Goal: Task Accomplishment & Management: Manage account settings

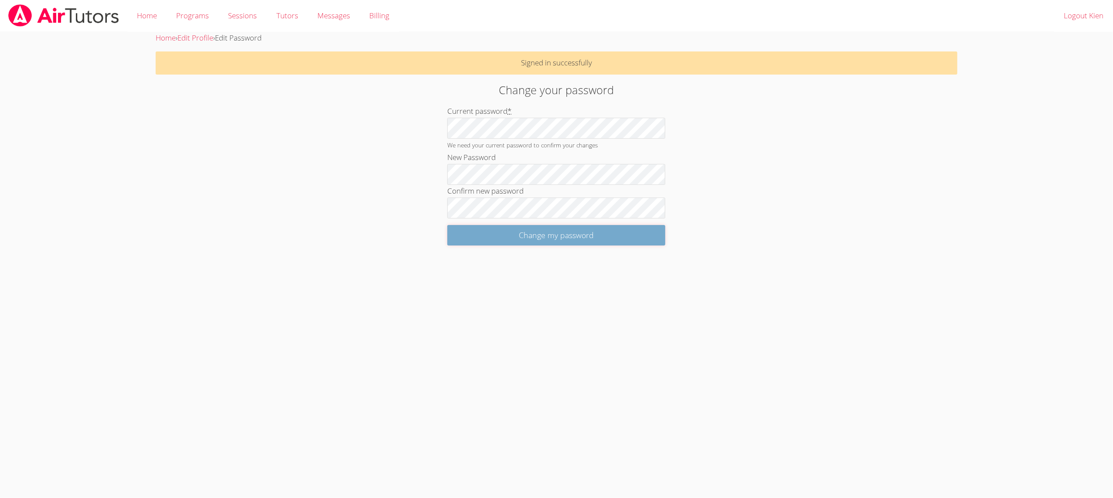
click at [465, 230] on input "Change my password" at bounding box center [556, 235] width 218 height 20
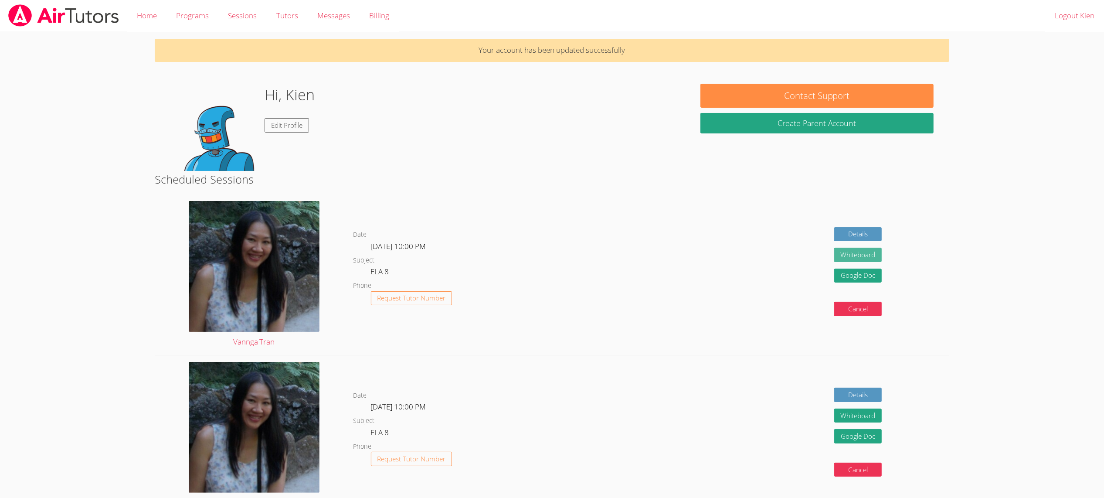
click at [871, 255] on button "Whiteboard" at bounding box center [858, 255] width 48 height 14
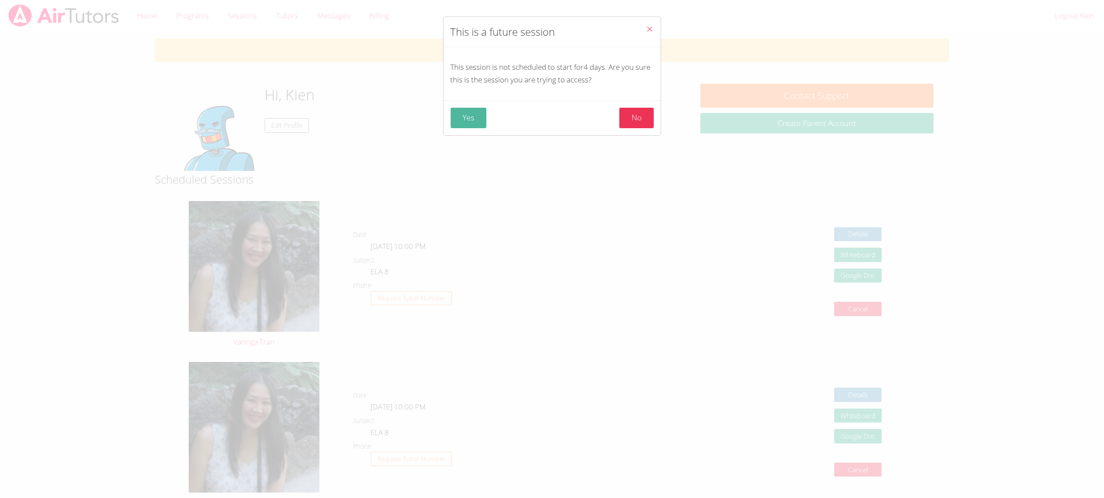
click at [455, 112] on button "Yes" at bounding box center [469, 118] width 36 height 20
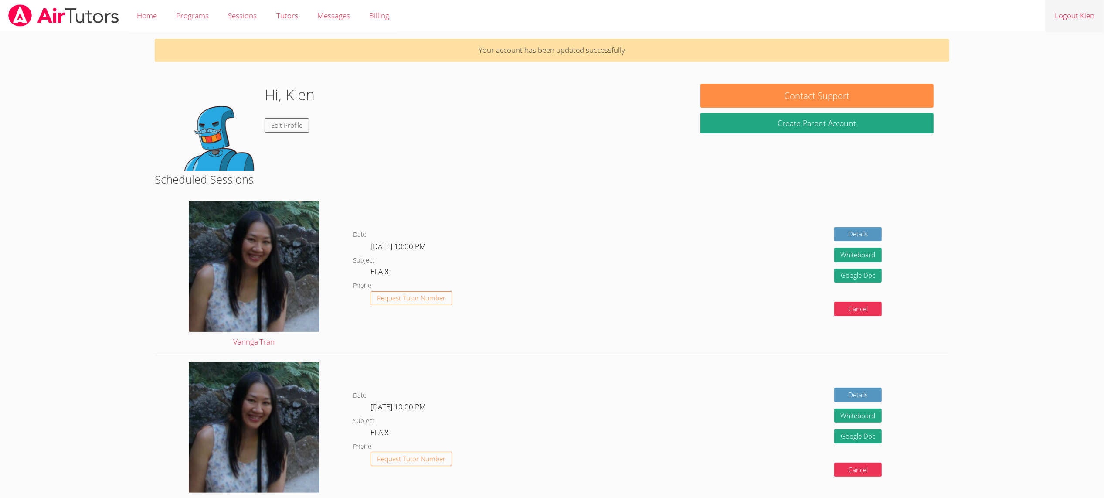
click at [1058, 17] on link "Logout Kien" at bounding box center [1074, 16] width 59 height 32
